Goal: Information Seeking & Learning: Learn about a topic

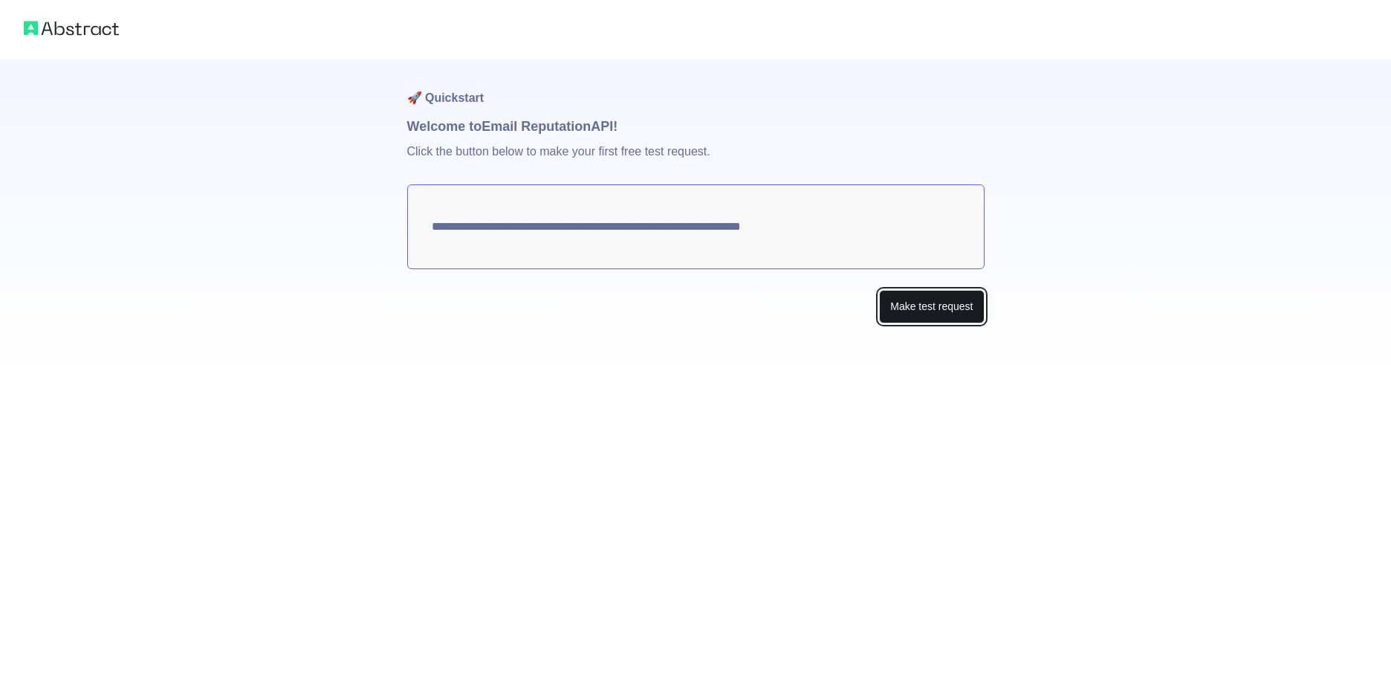
click at [935, 308] on button "Make test request" at bounding box center [931, 306] width 105 height 33
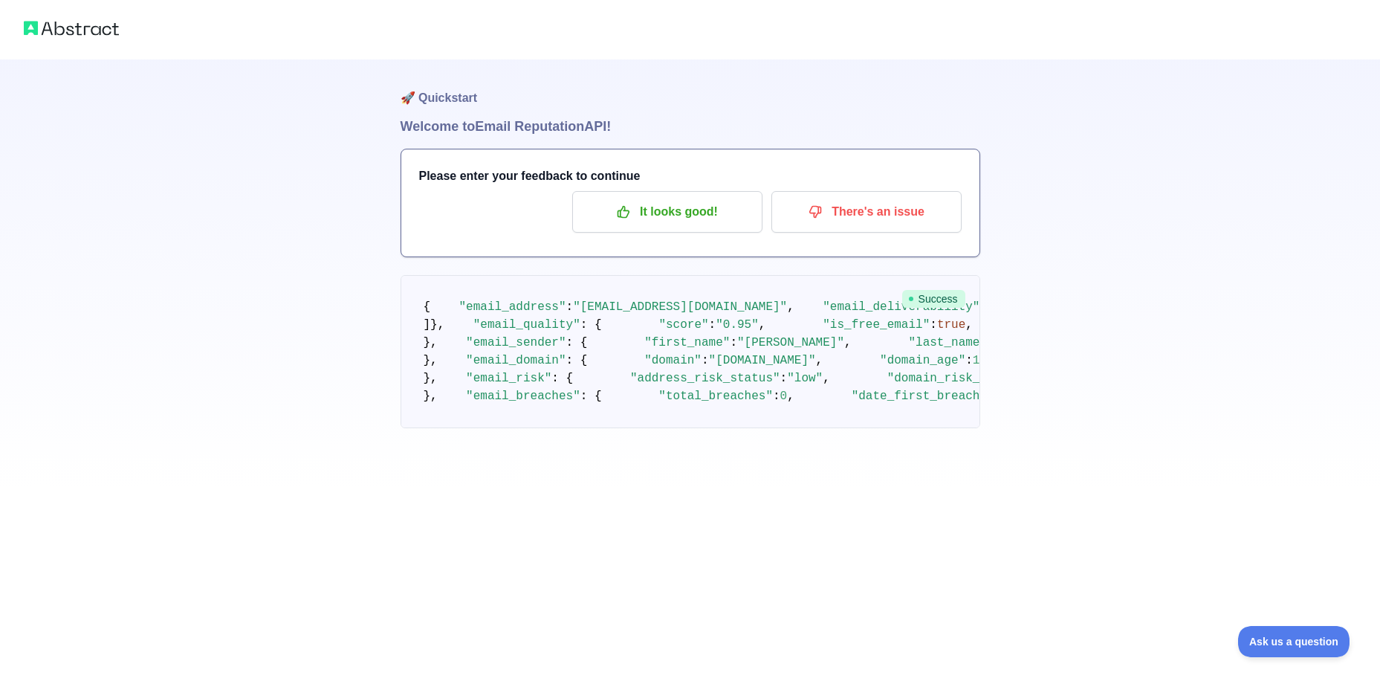
click at [68, 33] on img at bounding box center [71, 28] width 95 height 21
click at [47, 24] on img at bounding box center [71, 28] width 95 height 21
click at [47, 27] on img at bounding box center [71, 28] width 95 height 21
click at [59, 29] on img at bounding box center [71, 28] width 95 height 21
